Goal: Task Accomplishment & Management: Complete application form

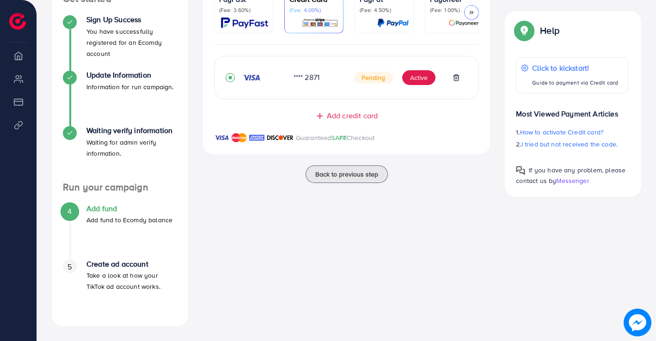
click at [412, 78] on button "Active" at bounding box center [418, 77] width 33 height 15
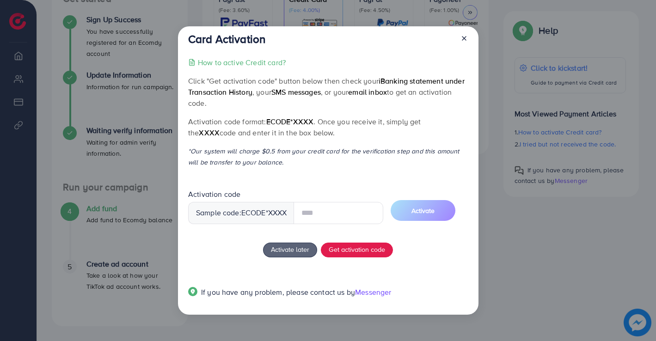
scroll to position [166, 0]
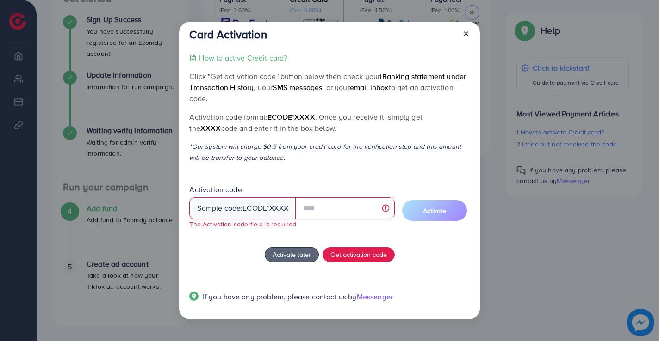
click at [465, 36] on icon at bounding box center [465, 33] width 7 height 7
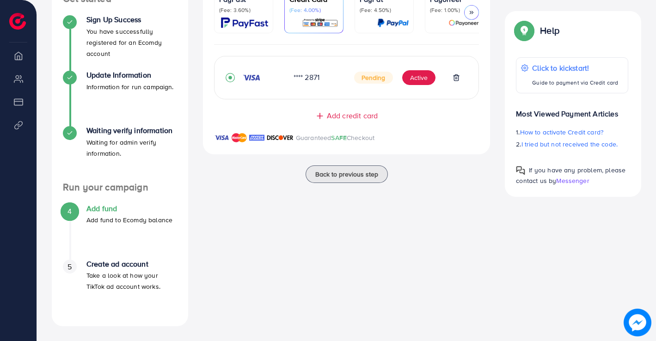
click at [338, 202] on div "Ecomdy Balance: $0 *Minimum balance to create an account is $50, please add mor…" at bounding box center [347, 136] width 302 height 382
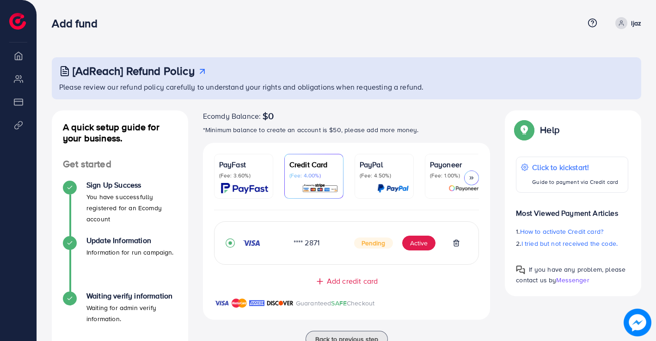
click at [473, 175] on icon at bounding box center [472, 178] width 6 height 6
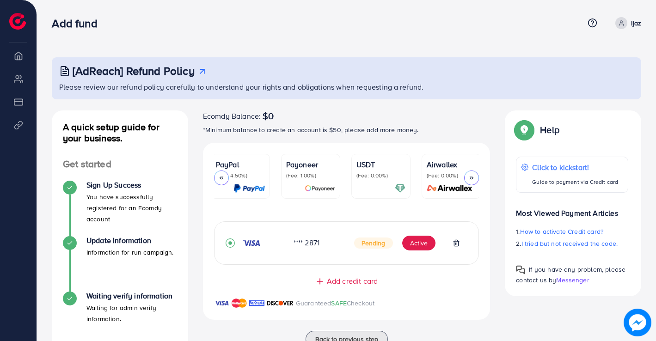
scroll to position [0, 145]
click at [220, 177] on icon at bounding box center [221, 178] width 6 height 6
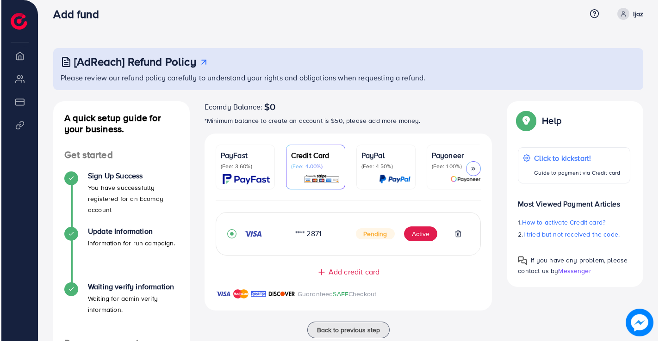
scroll to position [0, 0]
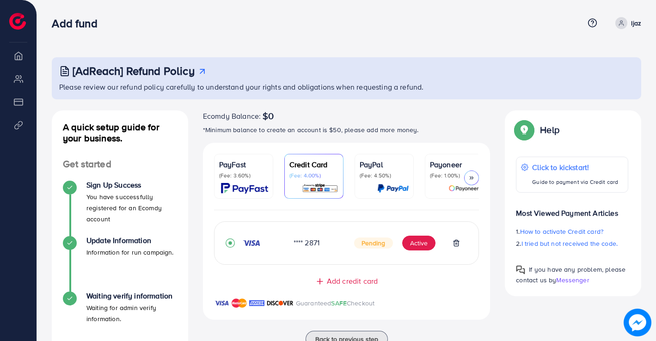
click at [321, 27] on div "Add fund" at bounding box center [318, 23] width 532 height 13
click at [634, 323] on img at bounding box center [638, 323] width 26 height 26
click at [634, 320] on img at bounding box center [637, 322] width 27 height 27
click at [419, 243] on button "Active" at bounding box center [418, 243] width 33 height 15
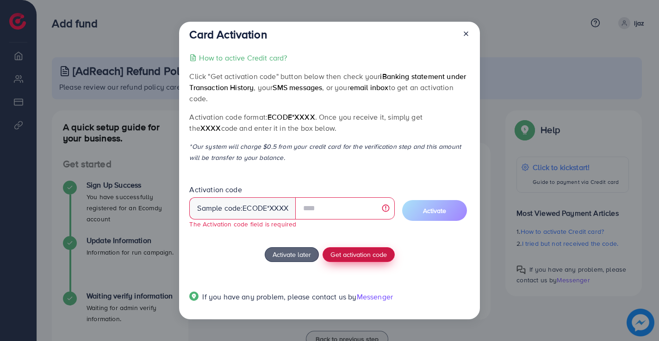
click at [366, 250] on span "Get activation code" at bounding box center [358, 255] width 56 height 10
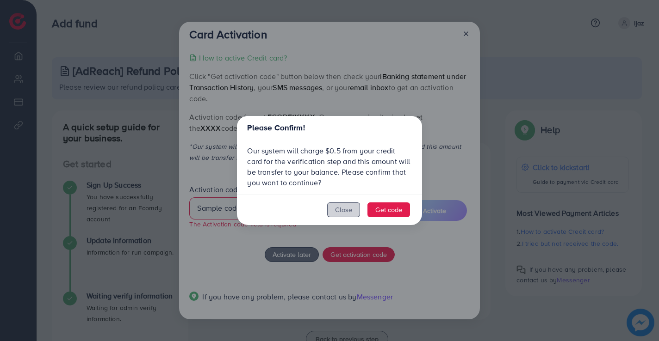
click at [342, 213] on button "Close" at bounding box center [343, 210] width 33 height 15
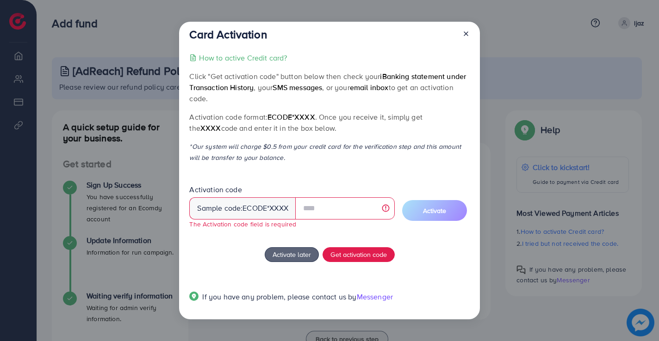
click at [465, 34] on line at bounding box center [466, 34] width 4 height 4
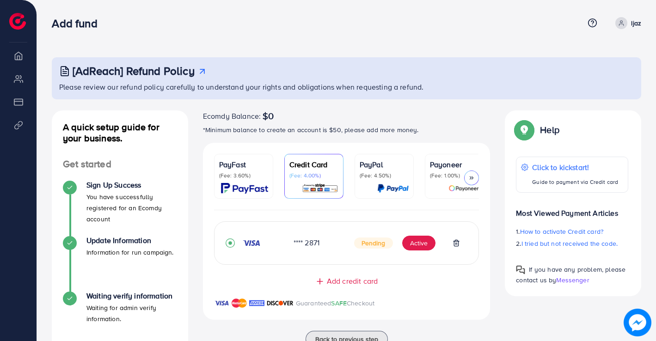
click at [343, 286] on span "Add credit card" at bounding box center [352, 281] width 51 height 11
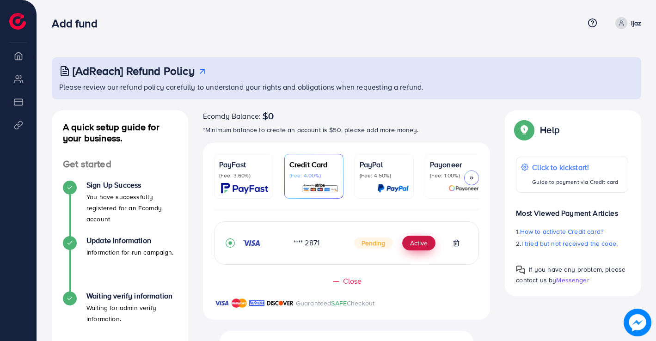
click at [421, 247] on button "Active" at bounding box center [418, 243] width 33 height 15
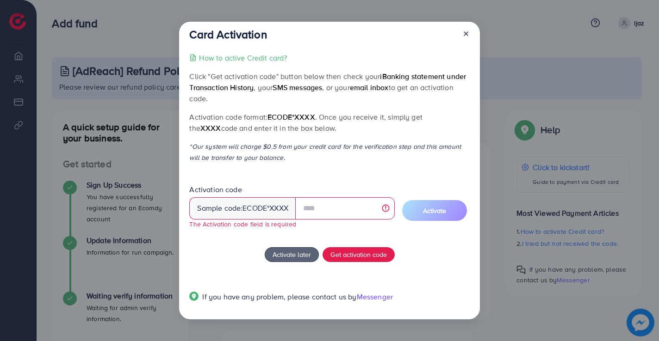
click at [379, 294] on span "Messenger" at bounding box center [375, 297] width 36 height 10
click at [349, 210] on input "text" at bounding box center [344, 208] width 99 height 22
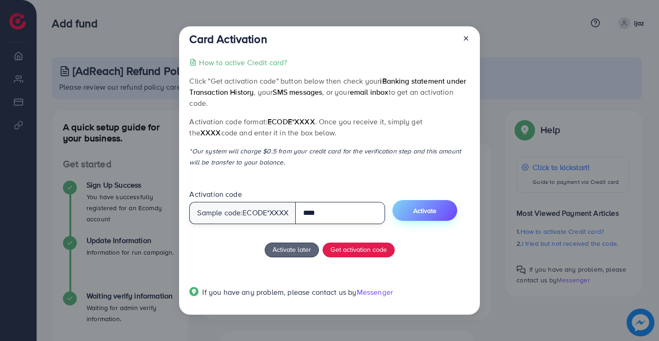
type input "****"
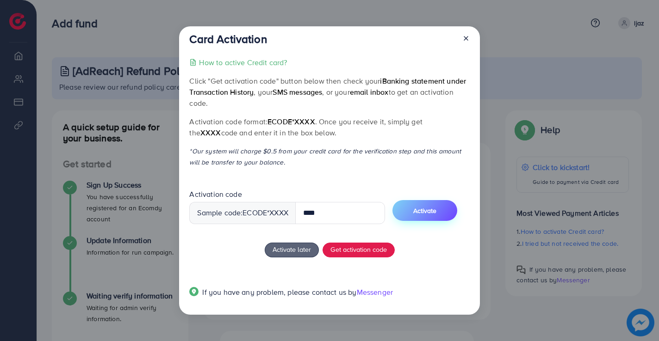
click at [435, 215] on span "Activate" at bounding box center [424, 210] width 23 height 9
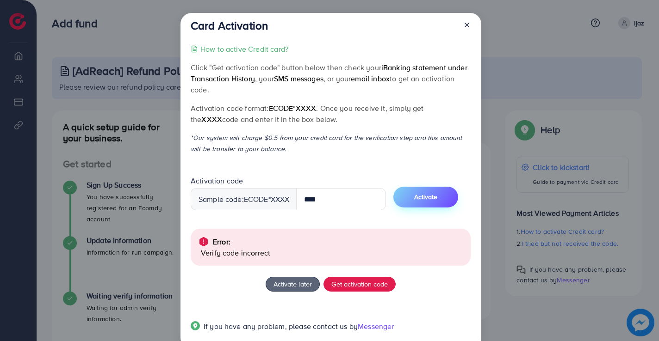
scroll to position [21, 0]
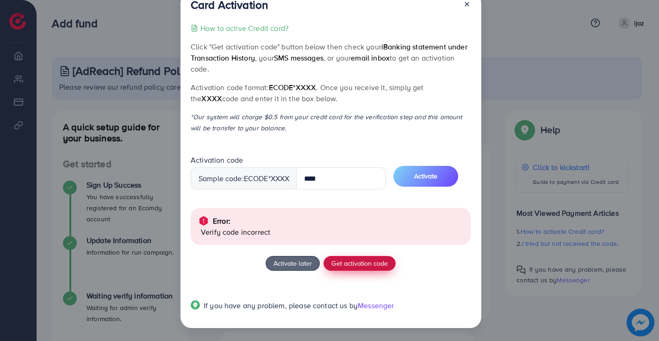
click at [364, 264] on span "Get activation code" at bounding box center [359, 264] width 56 height 10
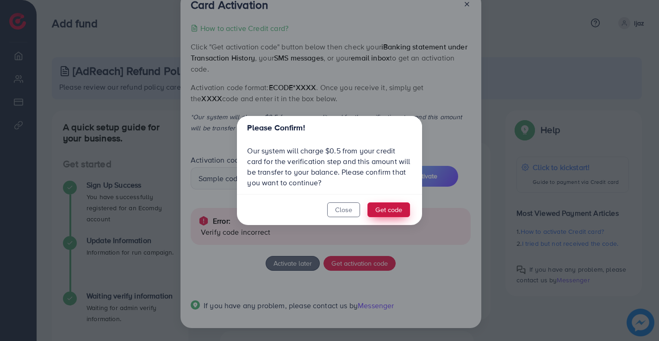
click at [392, 211] on button "Get code" at bounding box center [388, 210] width 43 height 15
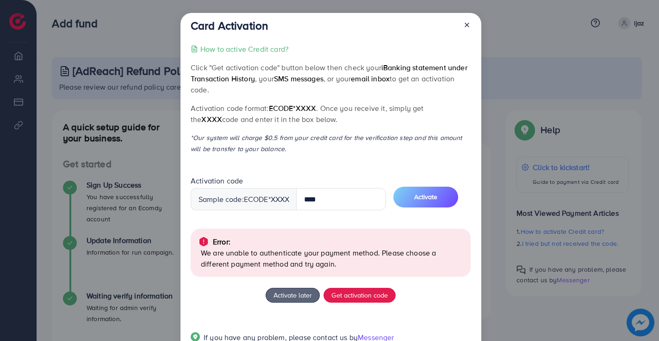
scroll to position [32, 0]
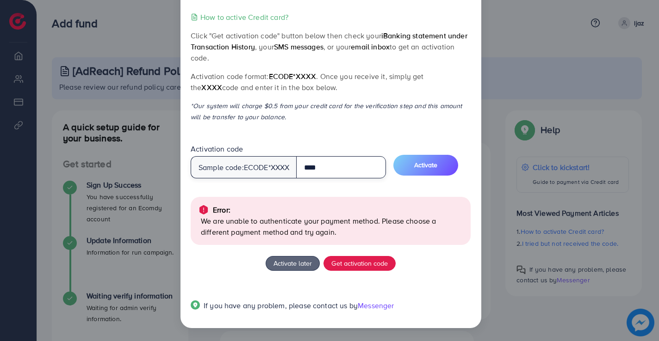
click at [344, 168] on input "****" at bounding box center [341, 167] width 90 height 22
click at [429, 168] on span "Activate" at bounding box center [425, 164] width 23 height 9
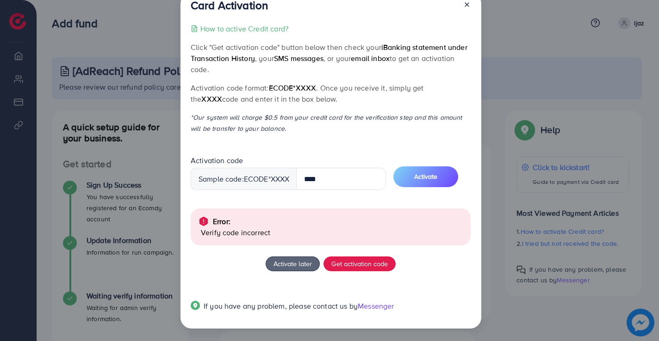
scroll to position [21, 0]
click at [468, 6] on line at bounding box center [467, 4] width 4 height 4
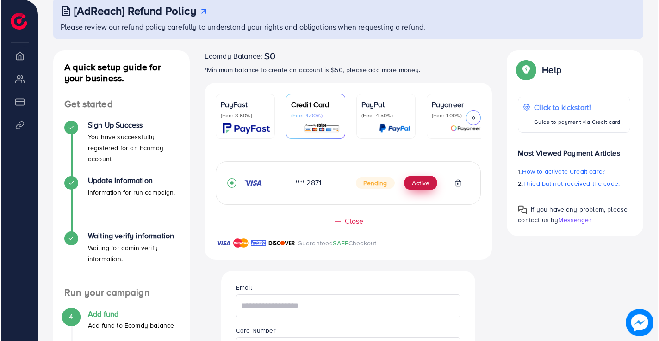
scroll to position [0, 0]
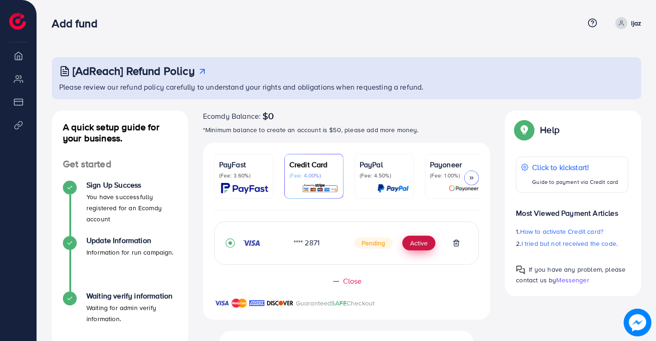
click at [413, 245] on button "Active" at bounding box center [418, 243] width 33 height 15
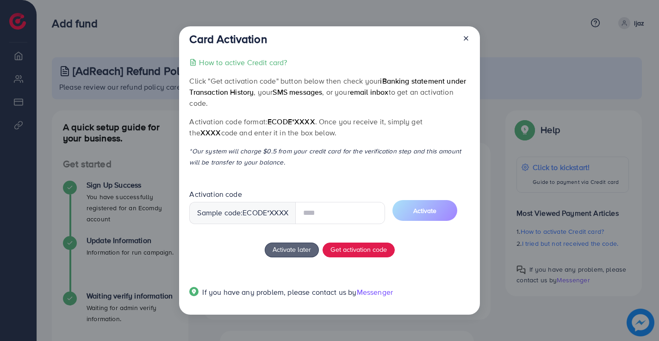
click at [362, 219] on input "text" at bounding box center [340, 213] width 90 height 22
click at [451, 211] on button "Activate" at bounding box center [424, 210] width 65 height 21
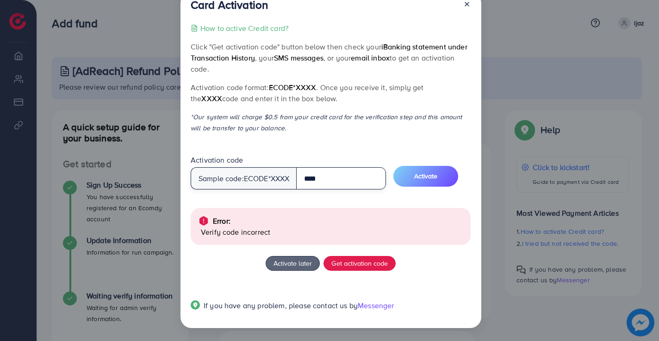
click at [345, 177] on input "****" at bounding box center [341, 178] width 90 height 22
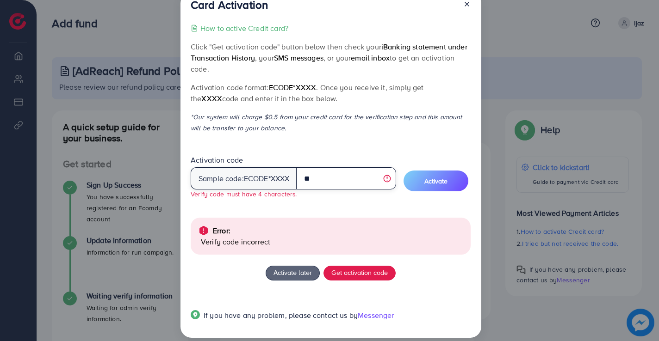
type input "*"
click at [342, 177] on input "text" at bounding box center [345, 178] width 99 height 22
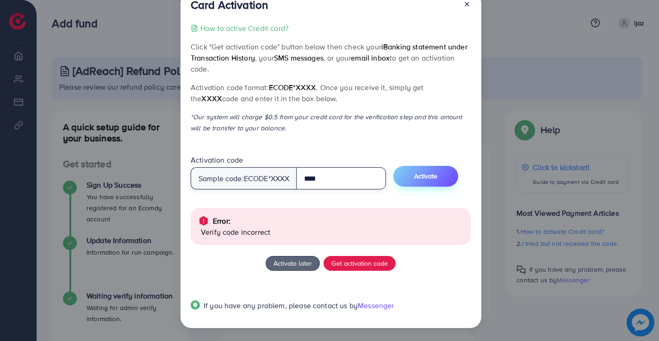
type input "****"
click at [445, 172] on button "Activate" at bounding box center [425, 176] width 65 height 21
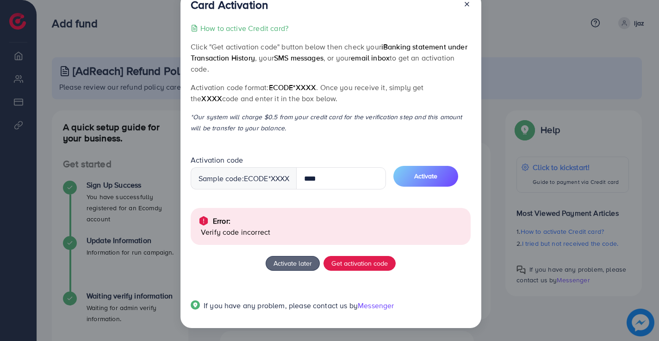
click at [463, 1] on icon at bounding box center [466, 3] width 7 height 7
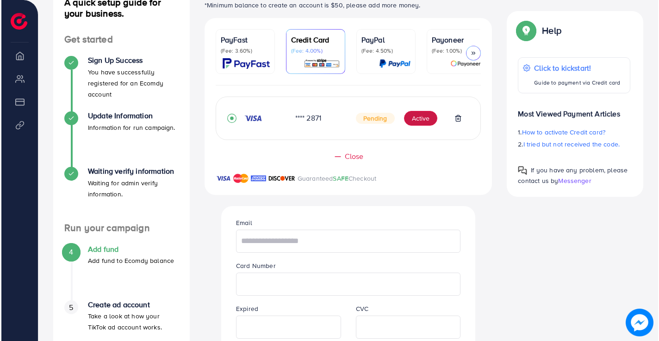
scroll to position [133, 0]
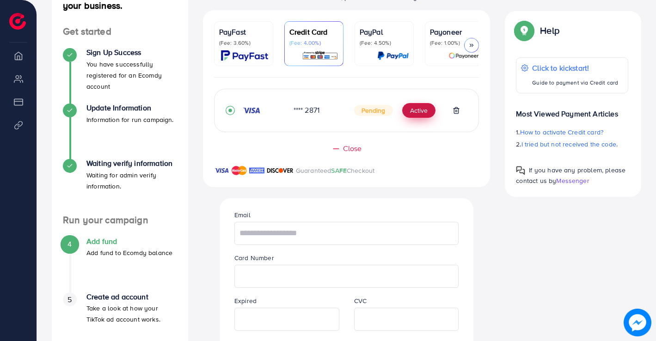
click at [420, 115] on button "Active" at bounding box center [418, 110] width 33 height 15
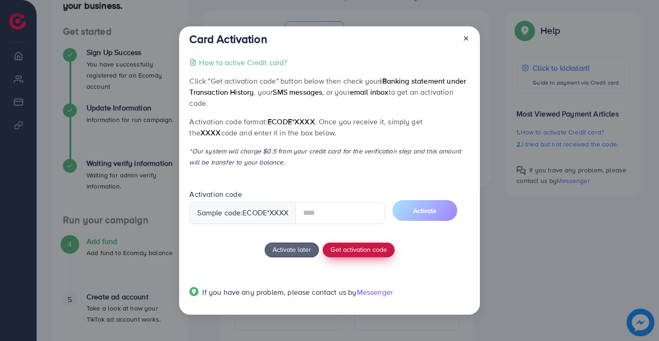
click at [352, 251] on span "Get activation code" at bounding box center [358, 250] width 56 height 10
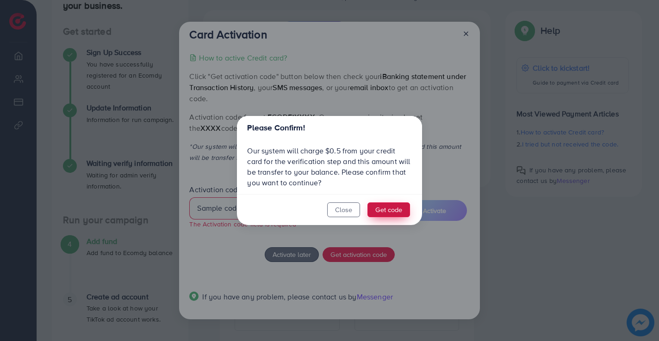
click at [385, 209] on button "Get code" at bounding box center [388, 210] width 43 height 15
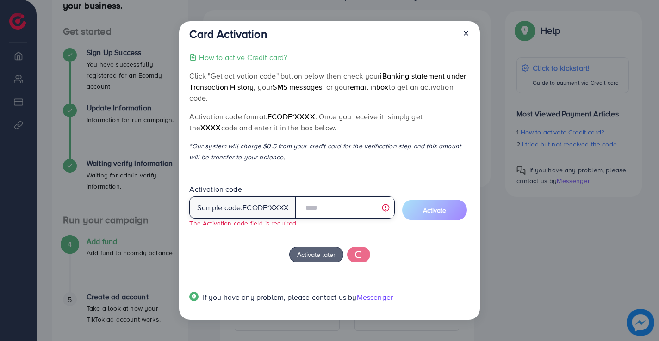
click at [314, 208] on input "text" at bounding box center [344, 208] width 99 height 22
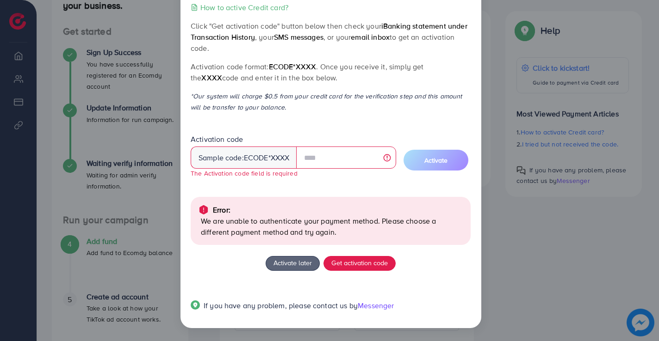
click at [525, 295] on div "Card Activation How to active Credit card? Click "Get activation code" button b…" at bounding box center [329, 170] width 659 height 341
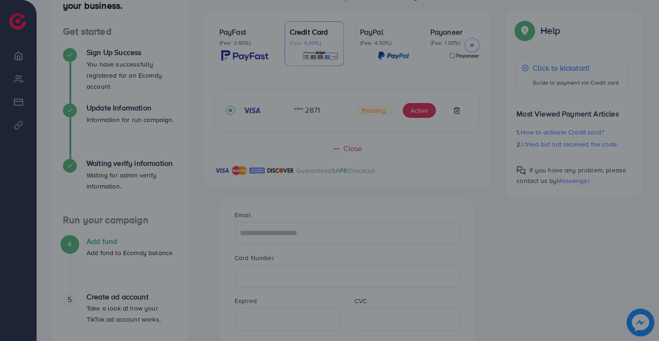
scroll to position [0, 0]
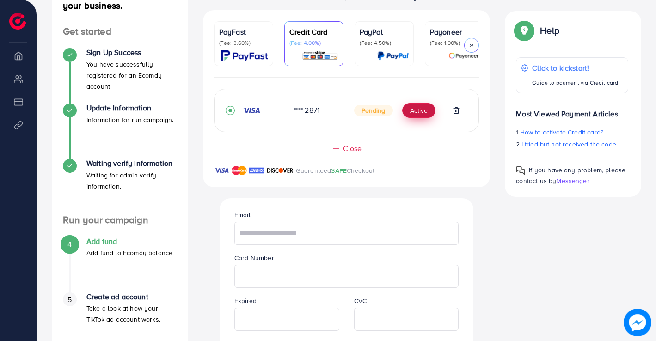
click at [424, 114] on button "Active" at bounding box center [418, 110] width 33 height 15
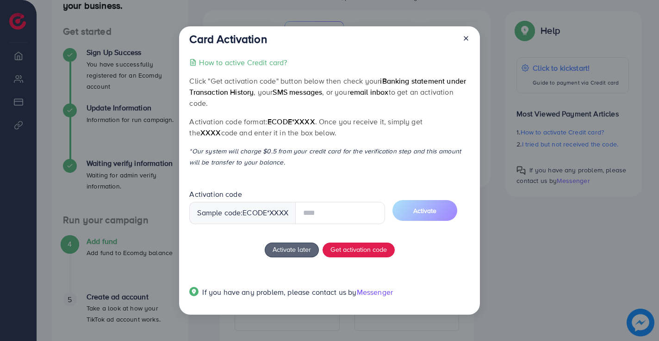
click at [359, 218] on input "text" at bounding box center [340, 213] width 90 height 22
click at [427, 211] on span "Activate" at bounding box center [424, 210] width 23 height 9
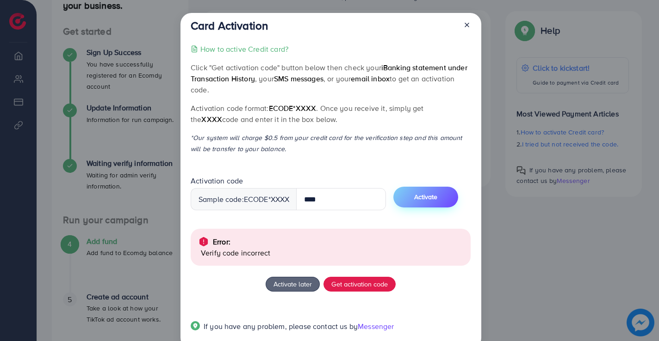
scroll to position [21, 0]
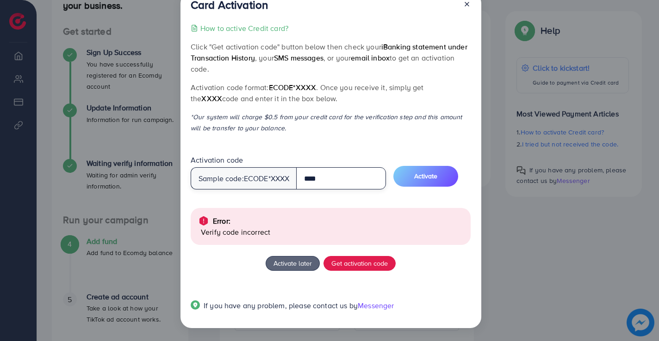
click at [343, 180] on input "****" at bounding box center [341, 178] width 90 height 22
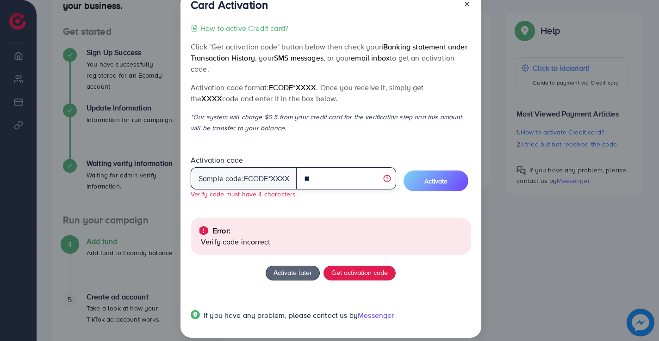
type input "*"
click at [338, 178] on input "text" at bounding box center [345, 178] width 99 height 22
click at [325, 177] on input "text" at bounding box center [345, 178] width 99 height 22
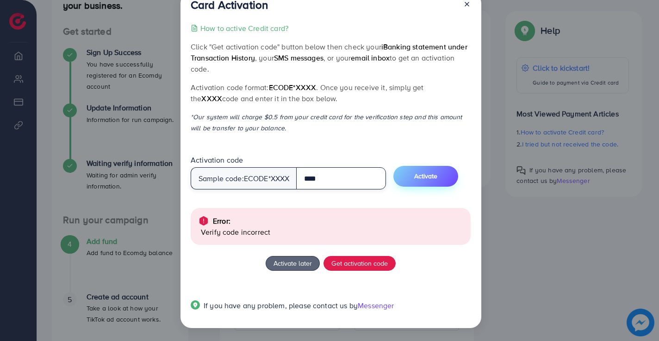
type input "****"
click at [425, 180] on span "Activate" at bounding box center [425, 176] width 23 height 9
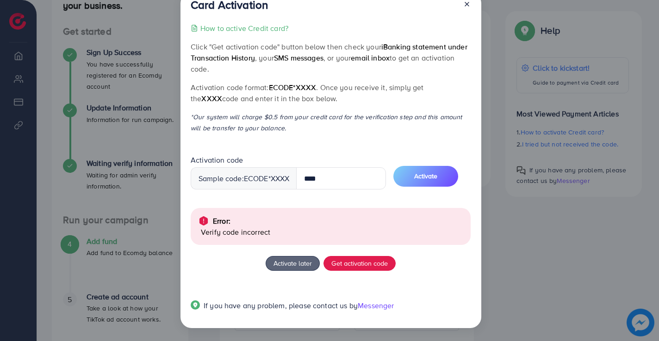
click at [469, 6] on icon at bounding box center [466, 3] width 7 height 7
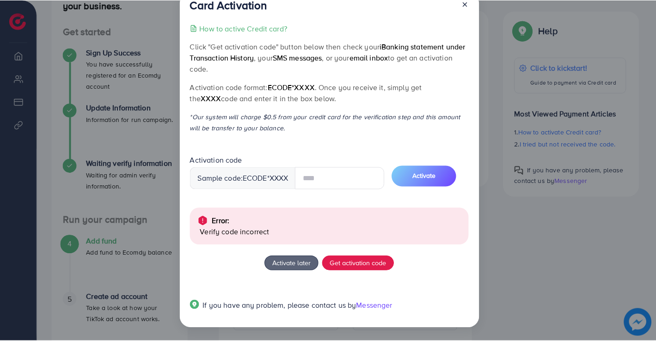
scroll to position [0, 0]
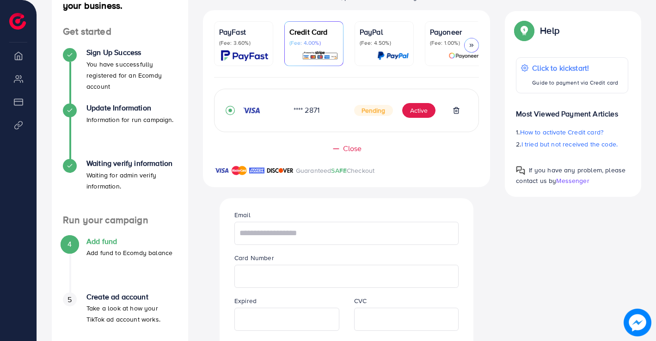
click at [642, 321] on img at bounding box center [638, 323] width 24 height 24
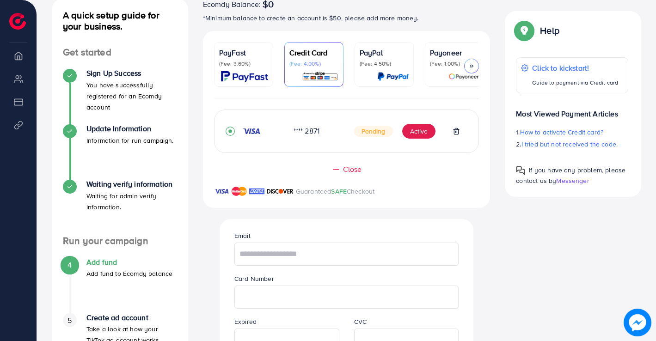
scroll to position [93, 0]
